Goal: Task Accomplishment & Management: Use online tool/utility

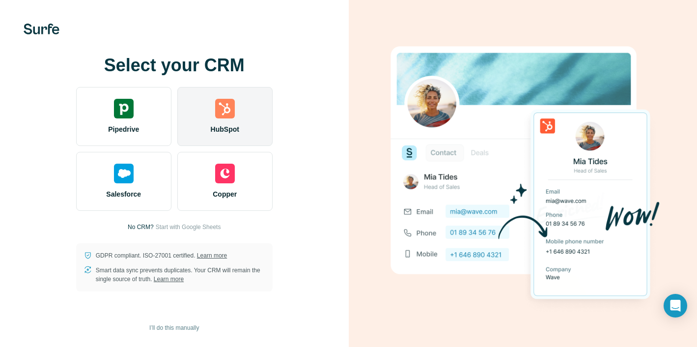
click at [223, 110] on img at bounding box center [225, 109] width 20 height 20
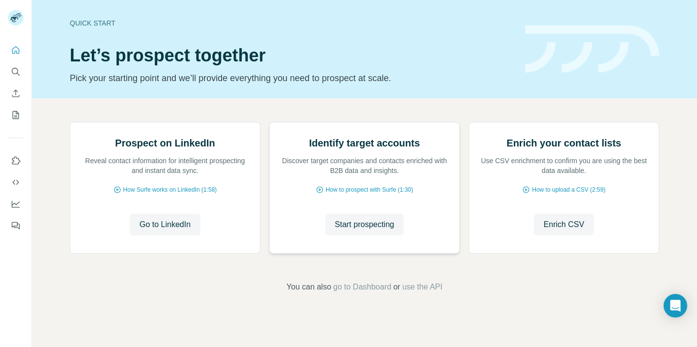
scroll to position [46, 0]
click at [173, 231] on span "Go to LinkedIn" at bounding box center [165, 225] width 51 height 12
